Goal: Task Accomplishment & Management: Complete application form

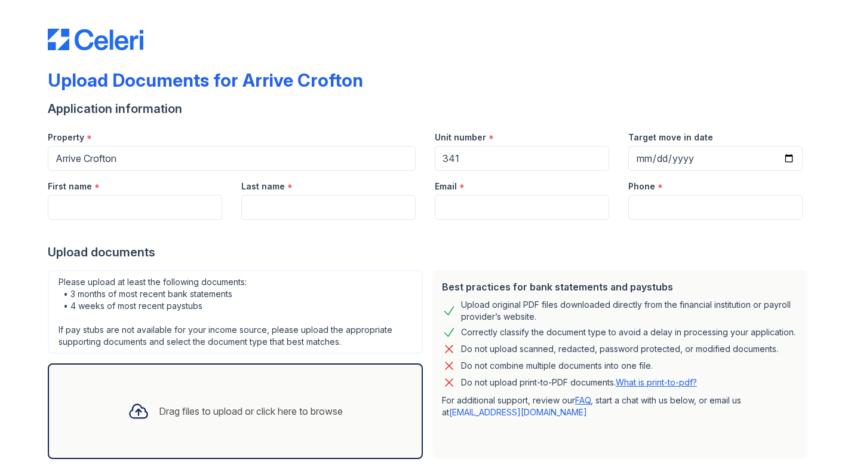
type input "341"
click at [185, 220] on input "First name" at bounding box center [135, 207] width 174 height 25
type input "[PERSON_NAME]"
type input "[EMAIL_ADDRESS][PERSON_NAME][DOMAIN_NAME]"
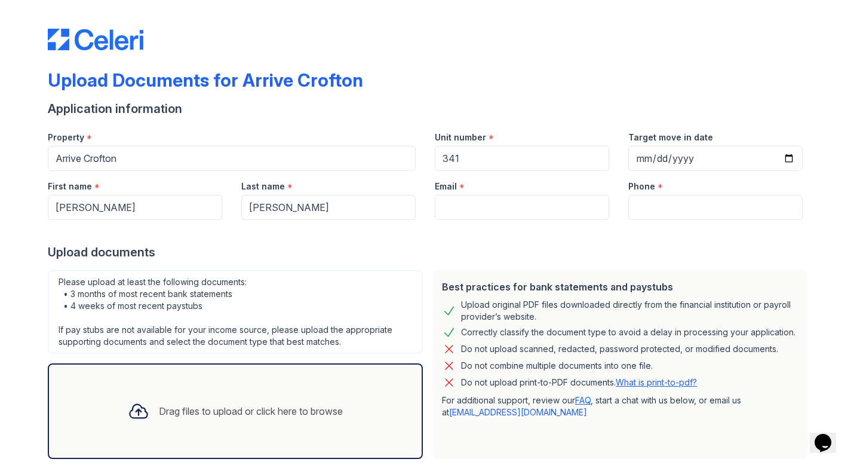
type input "7322897327"
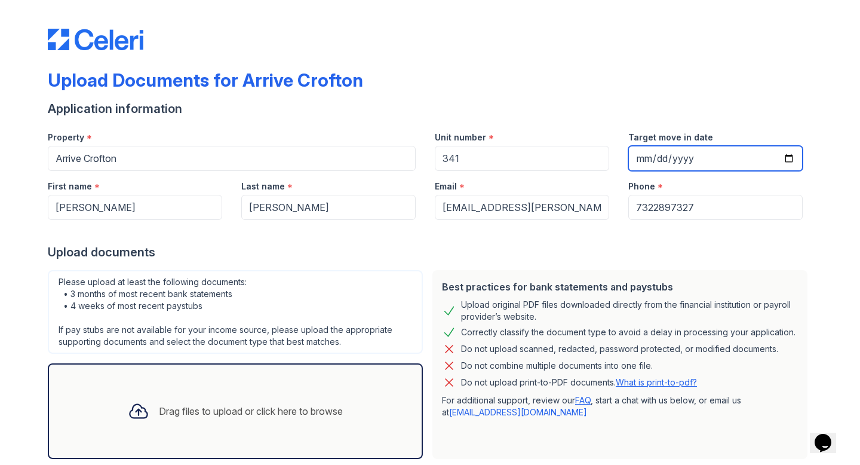
click at [644, 171] on input "Target move in date" at bounding box center [715, 158] width 174 height 25
type input "[DATE]"
type input "0005-10-01"
type input "[DATE]"
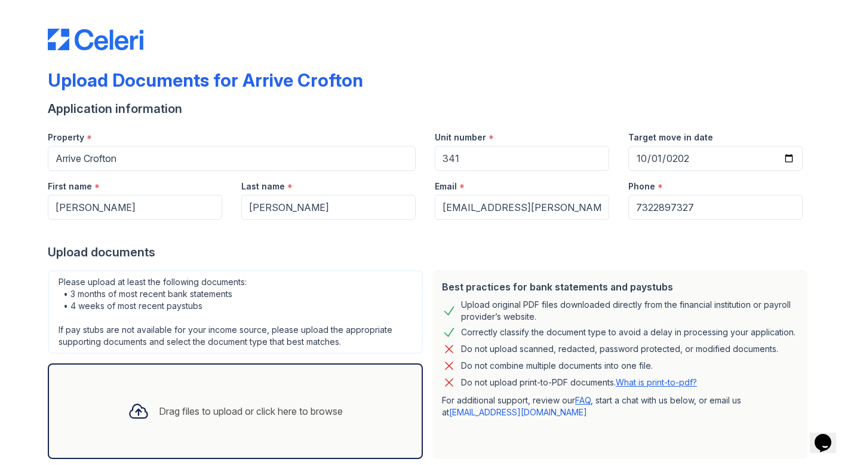
click at [480, 323] on div "Upload original PDF files downloaded directly from the financial institution or…" at bounding box center [629, 311] width 337 height 24
